Goal: Task Accomplishment & Management: Use online tool/utility

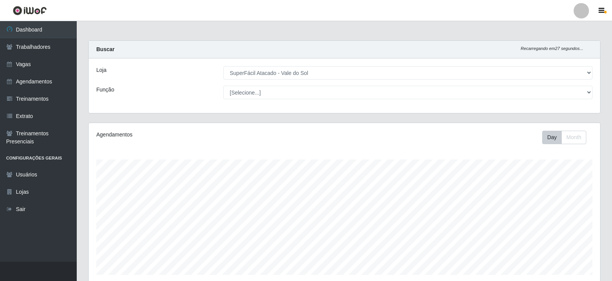
select select "502"
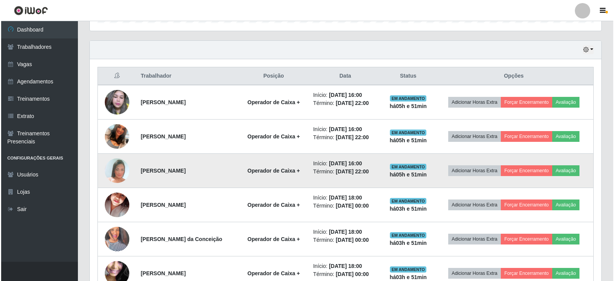
scroll to position [285, 0]
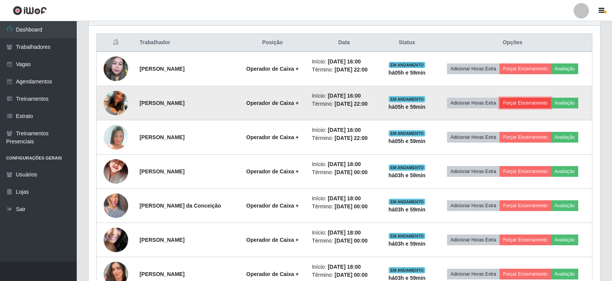
click at [517, 103] on button "Forçar Encerramento" at bounding box center [525, 103] width 51 height 11
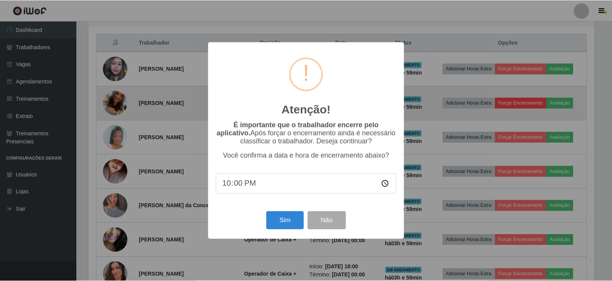
scroll to position [159, 508]
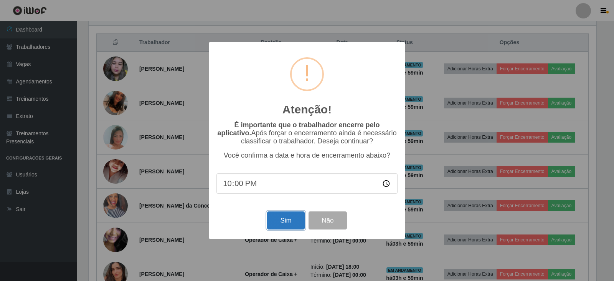
click at [290, 223] on button "Sim" at bounding box center [285, 220] width 37 height 18
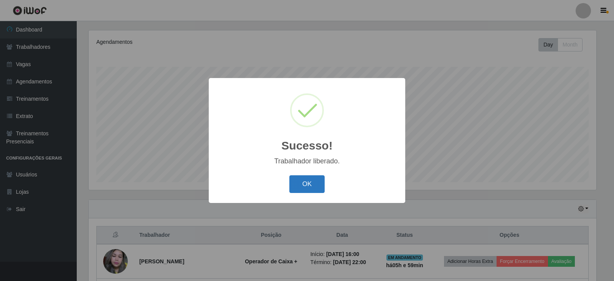
click at [307, 181] on button "OK" at bounding box center [308, 184] width 36 height 18
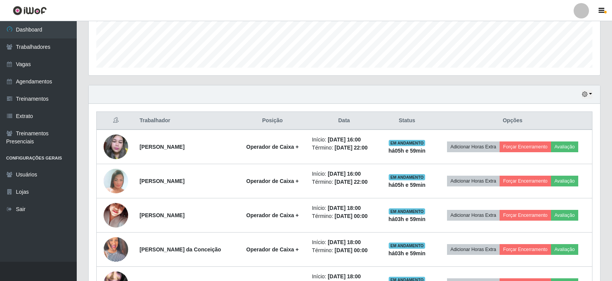
scroll to position [208, 0]
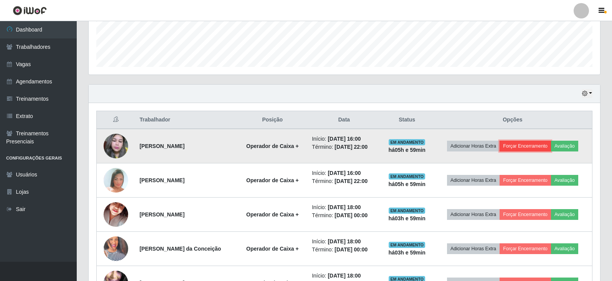
click at [542, 142] on button "Forçar Encerramento" at bounding box center [525, 146] width 51 height 11
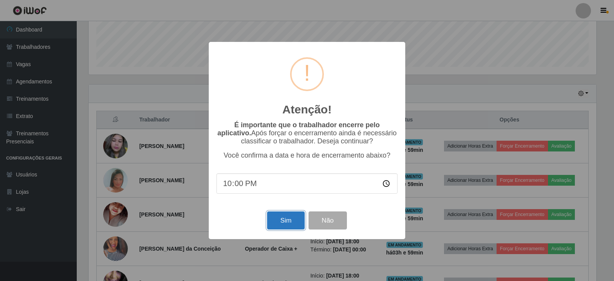
click at [286, 219] on button "Sim" at bounding box center [285, 220] width 37 height 18
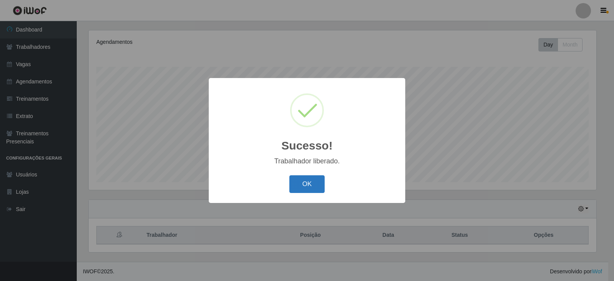
click at [302, 185] on button "OK" at bounding box center [308, 184] width 36 height 18
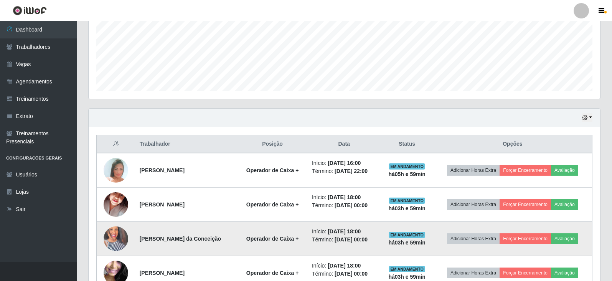
scroll to position [307, 0]
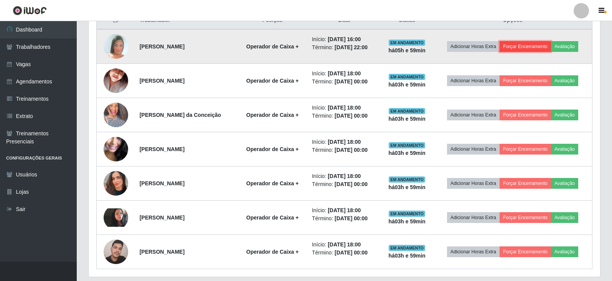
click at [515, 47] on button "Forçar Encerramento" at bounding box center [525, 46] width 51 height 11
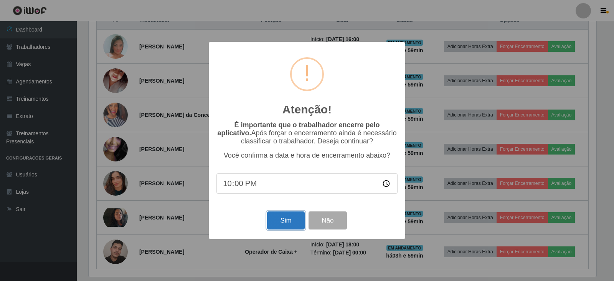
click at [279, 220] on button "Sim" at bounding box center [285, 220] width 37 height 18
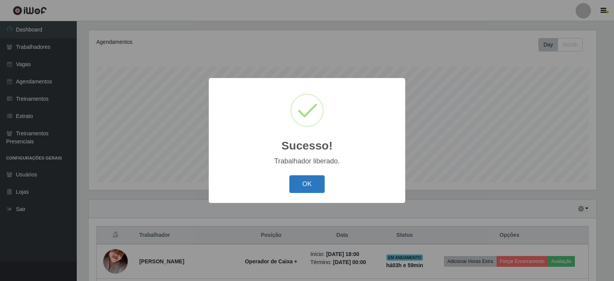
click at [311, 185] on button "OK" at bounding box center [308, 184] width 36 height 18
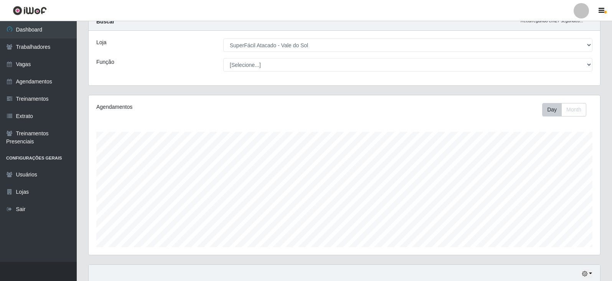
scroll to position [0, 0]
